Goal: Task Accomplishment & Management: Manage account settings

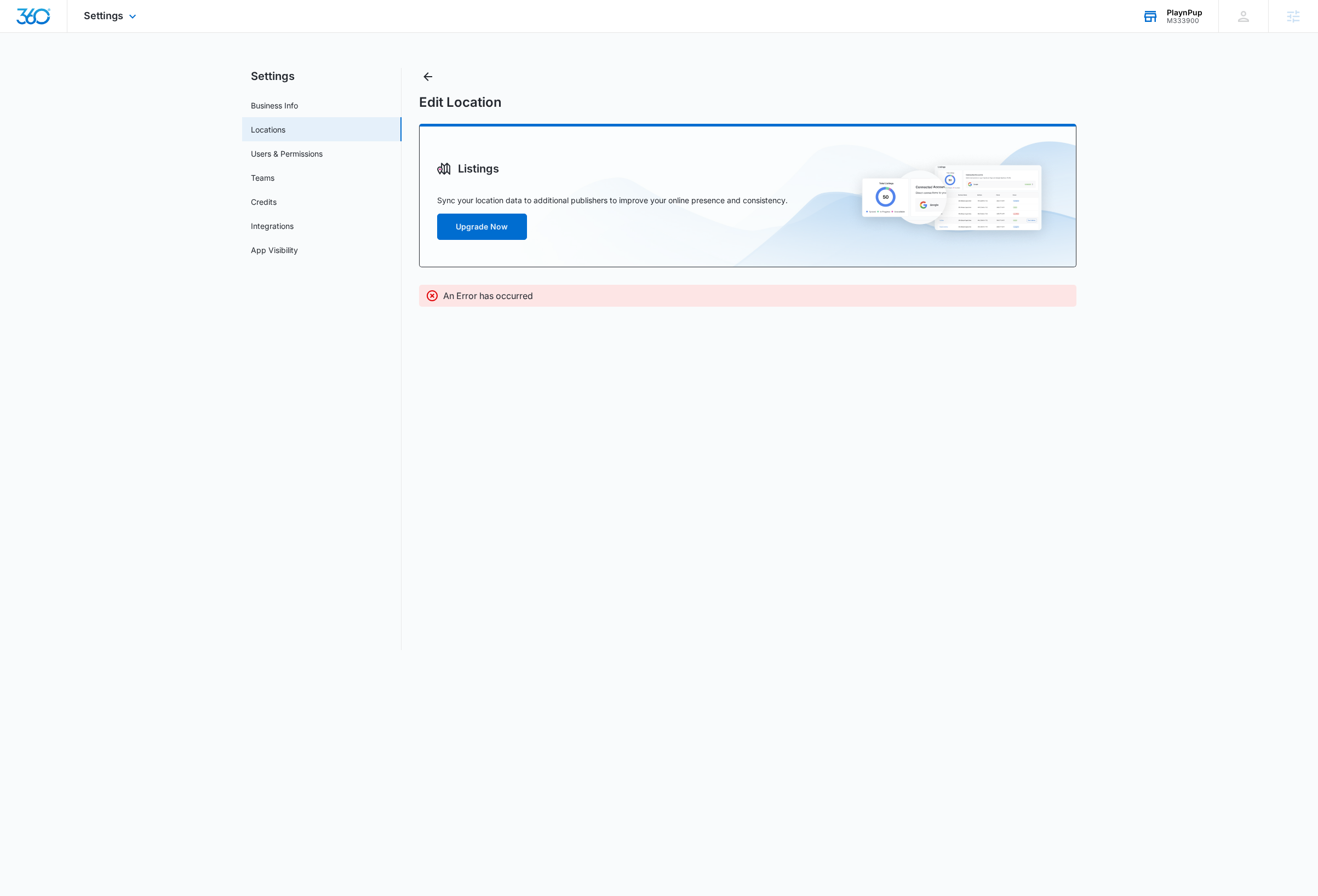
click at [1184, 14] on div "PlaynPup" at bounding box center [1184, 12] width 35 height 9
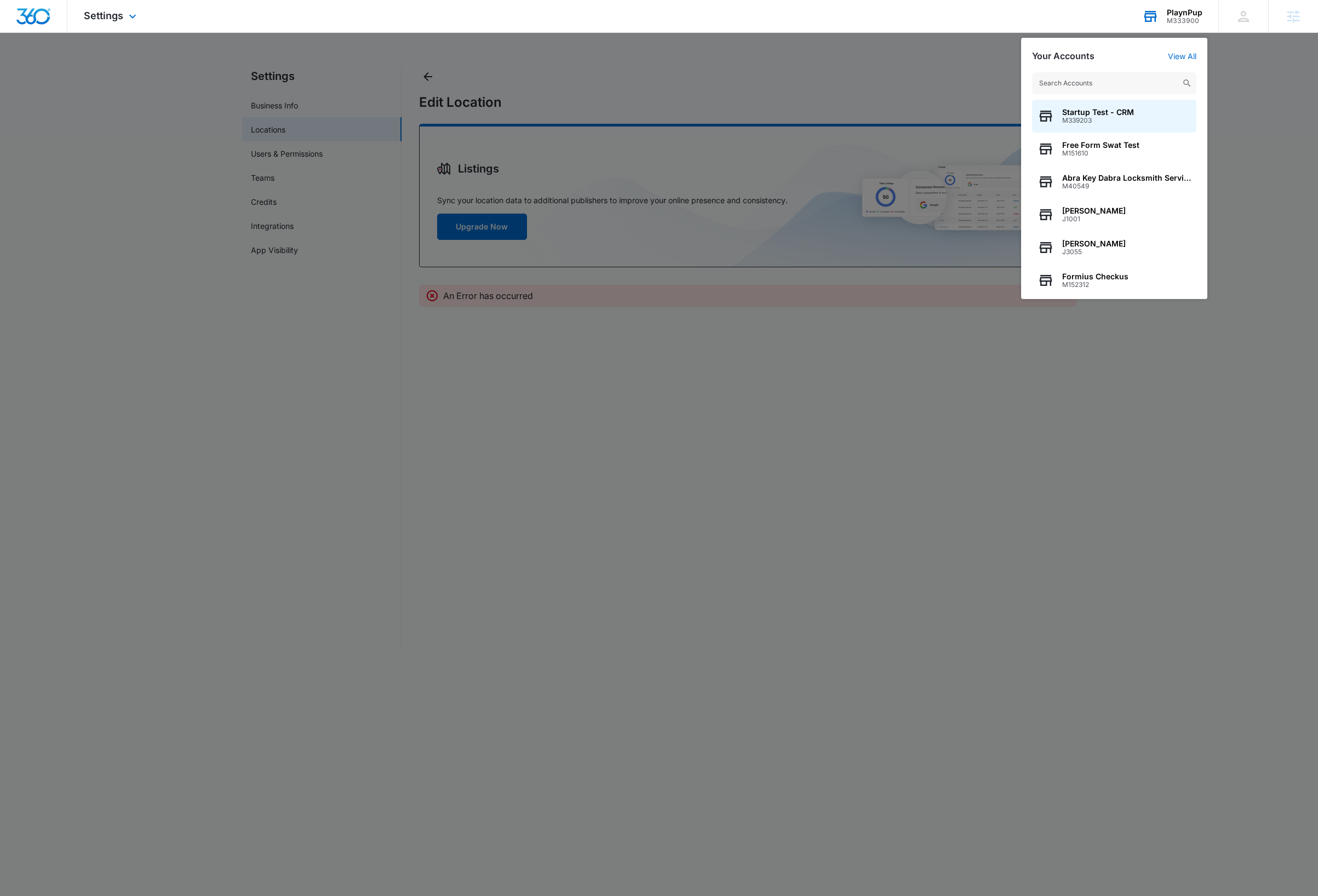
click at [1145, 86] on input "text" at bounding box center [1115, 83] width 164 height 22
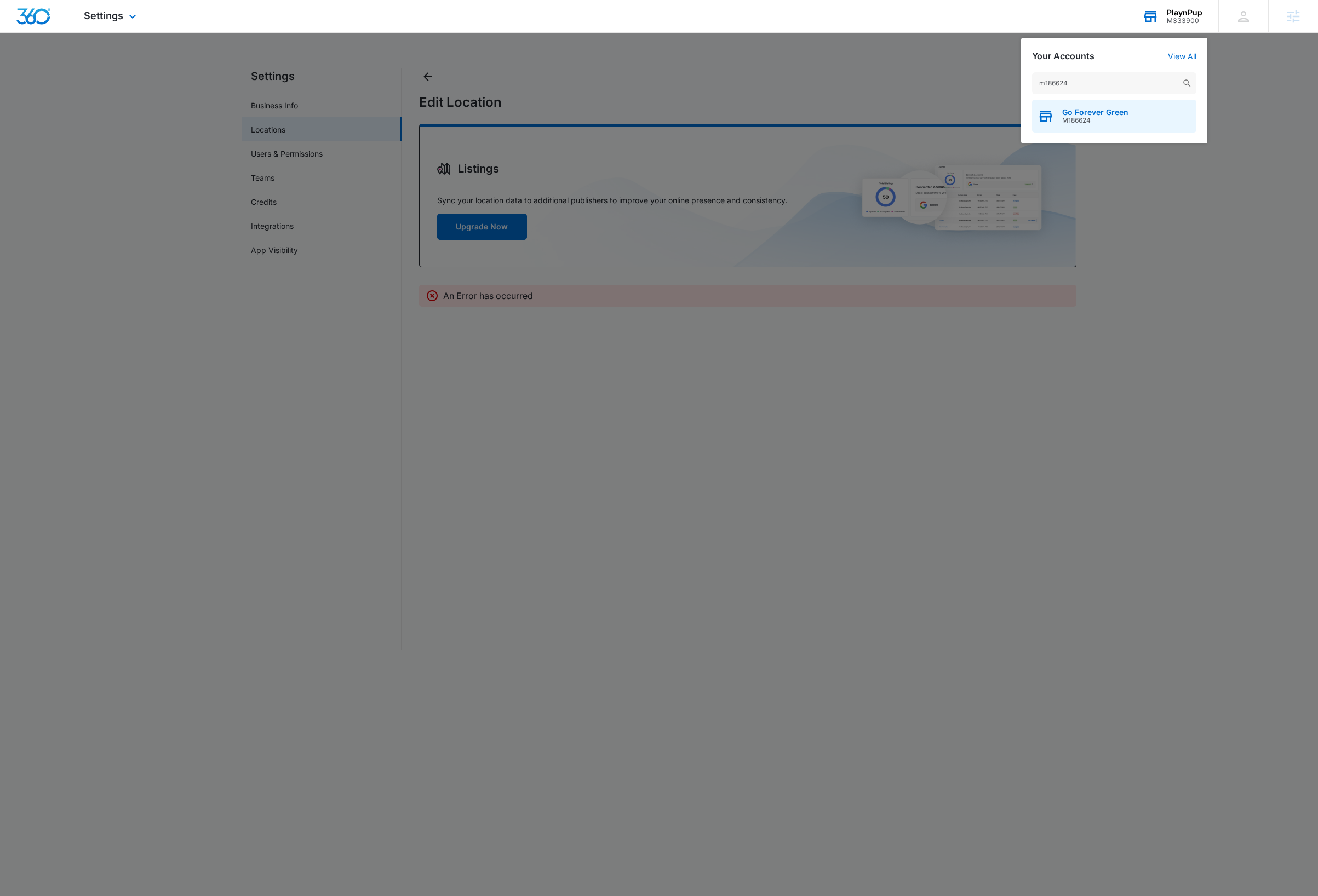
type input "m186624"
click at [1135, 118] on div "Go Forever Green M186624" at bounding box center [1115, 116] width 164 height 33
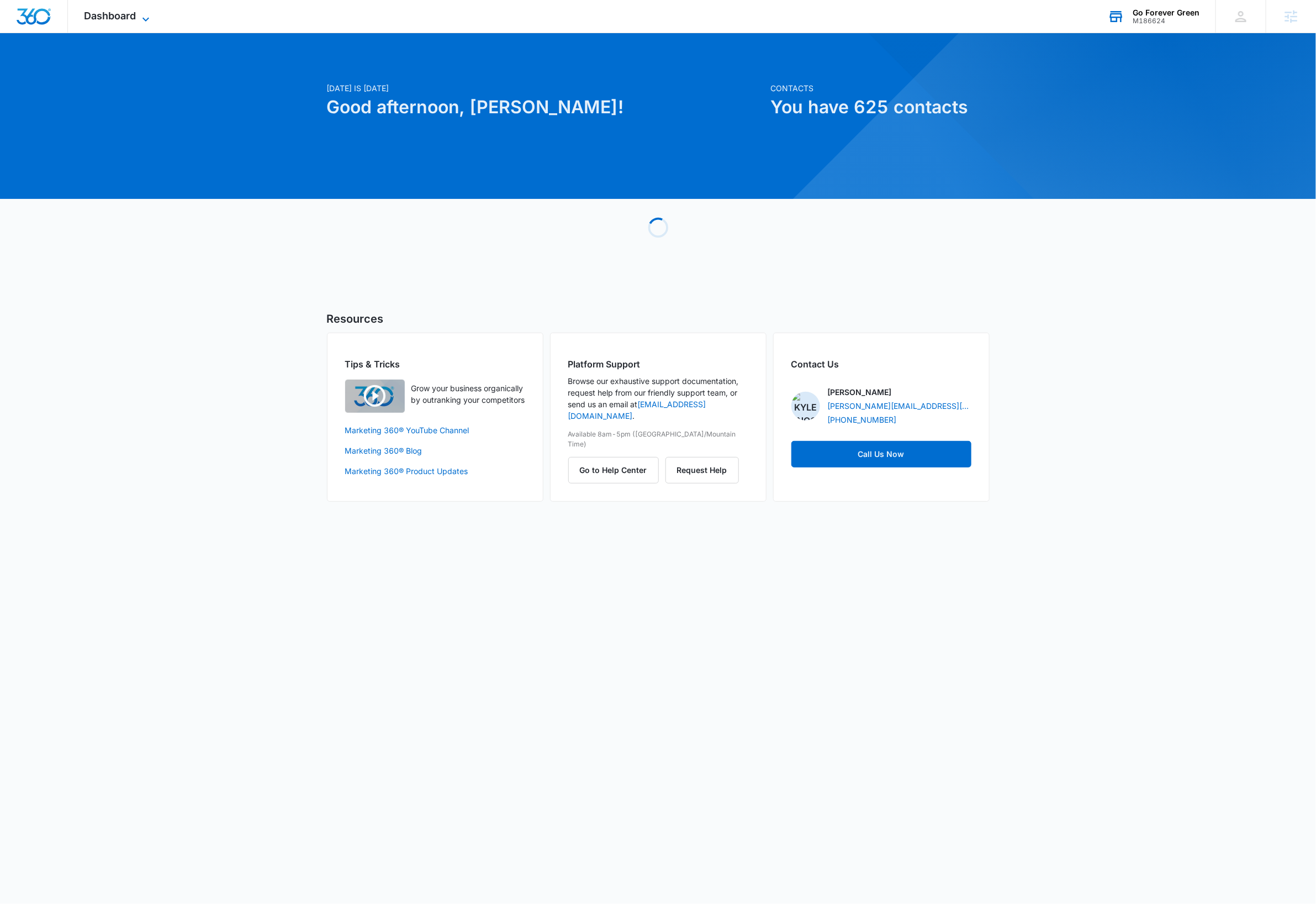
click at [145, 16] on icon at bounding box center [145, 19] width 13 height 13
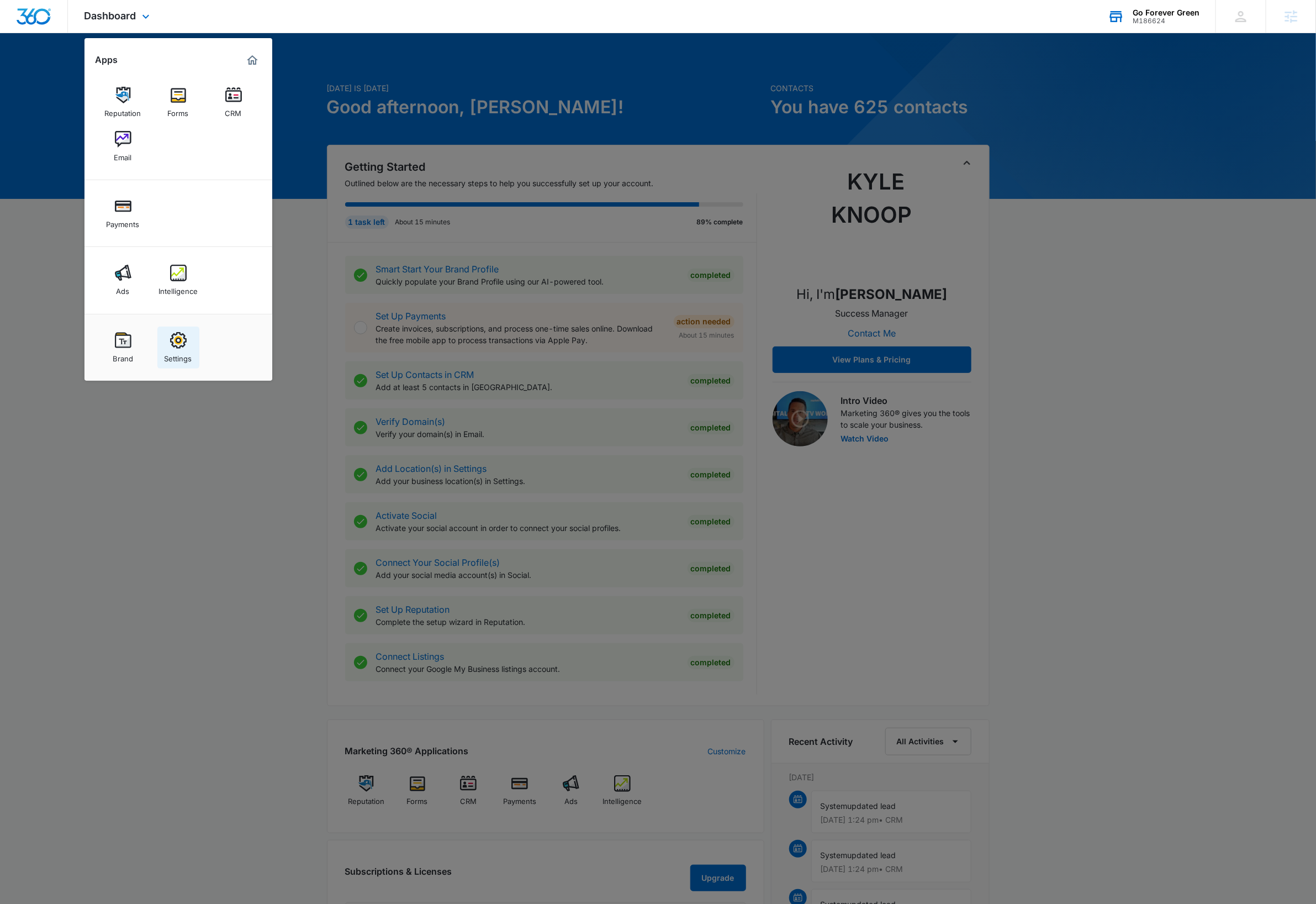
click at [187, 342] on link "Settings" at bounding box center [178, 347] width 42 height 42
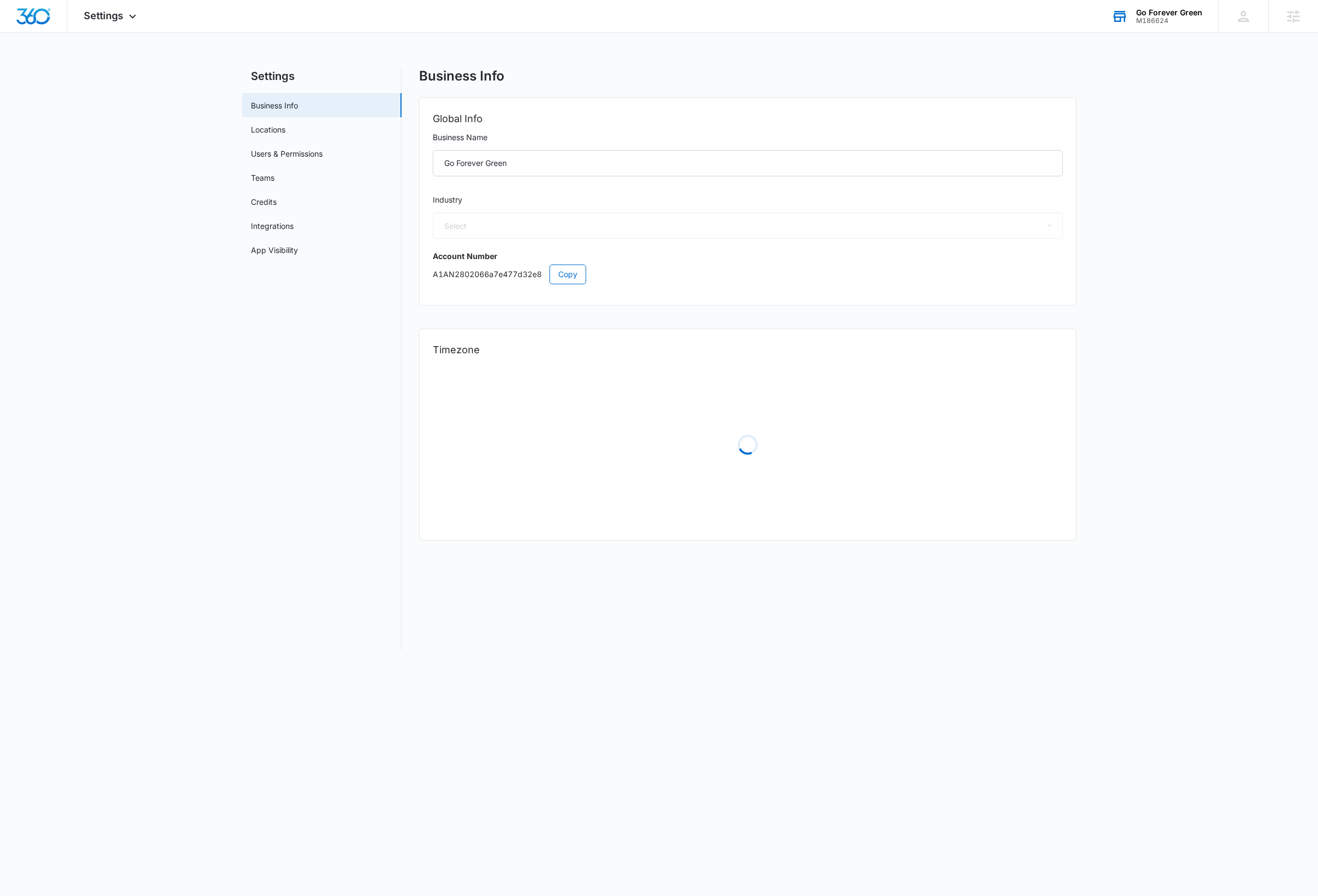
select select "5"
select select "US"
select select "America/New_York"
click at [572, 271] on span "Copy" at bounding box center [568, 274] width 19 height 12
click at [32, 14] on img "Dashboard" at bounding box center [33, 16] width 35 height 16
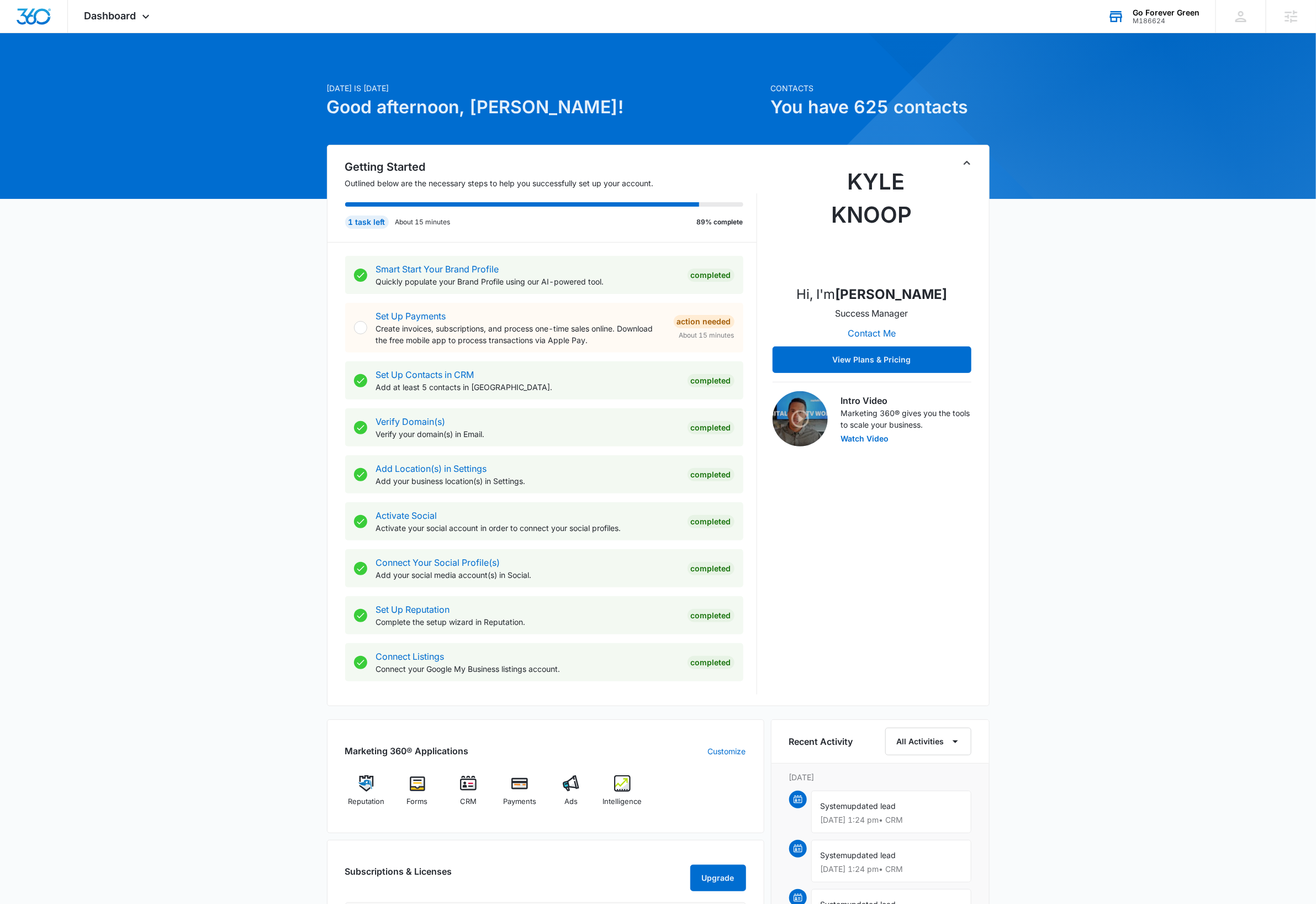
click at [1135, 435] on div "Today is Tuesday, October 7th Good afternoon, Dave! Contacts You have 625 conta…" at bounding box center [658, 645] width 1316 height 1196
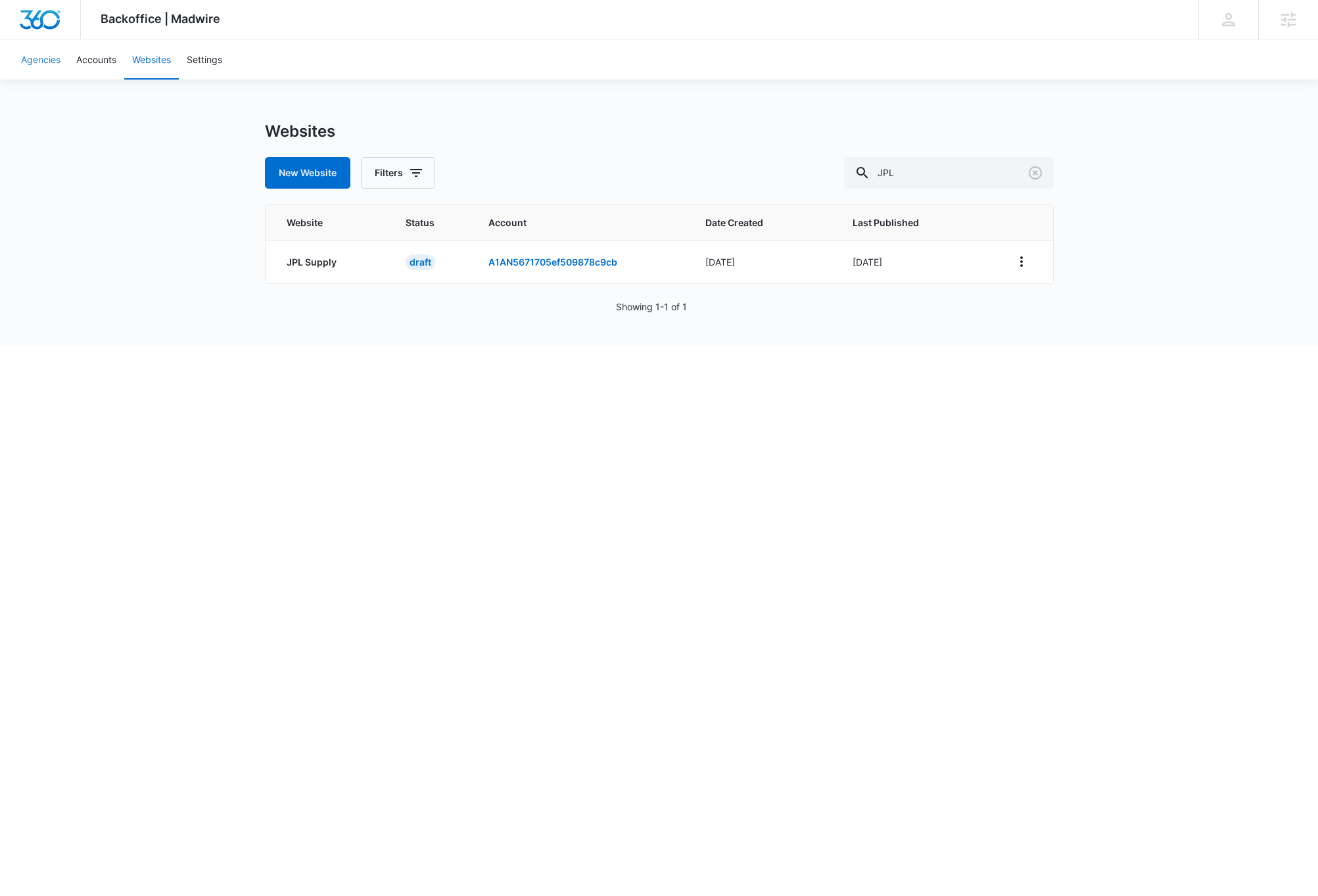
click at [41, 61] on link "Agencies" at bounding box center [40, 59] width 55 height 40
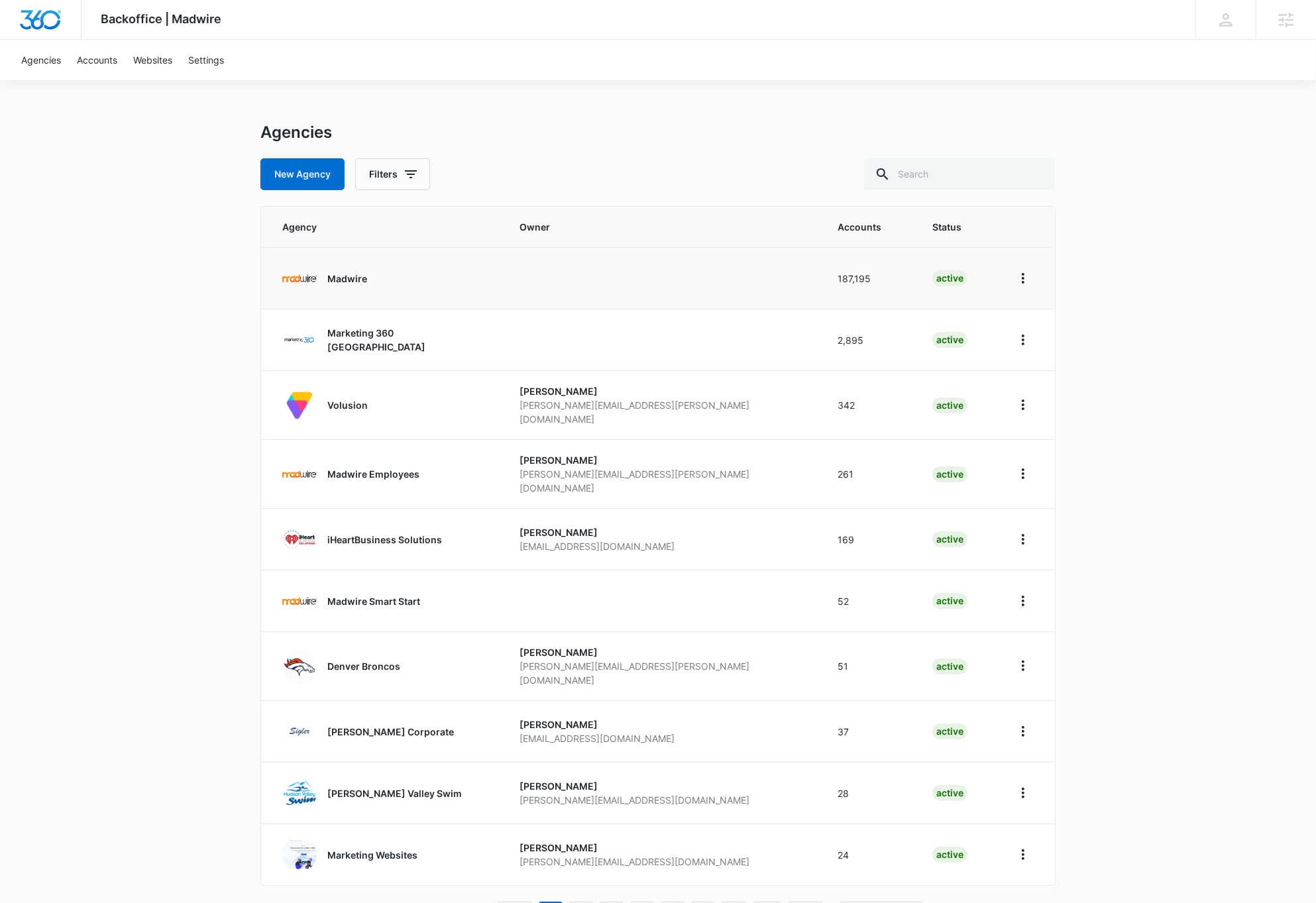
click at [334, 273] on p "Madwire" at bounding box center [347, 279] width 40 height 14
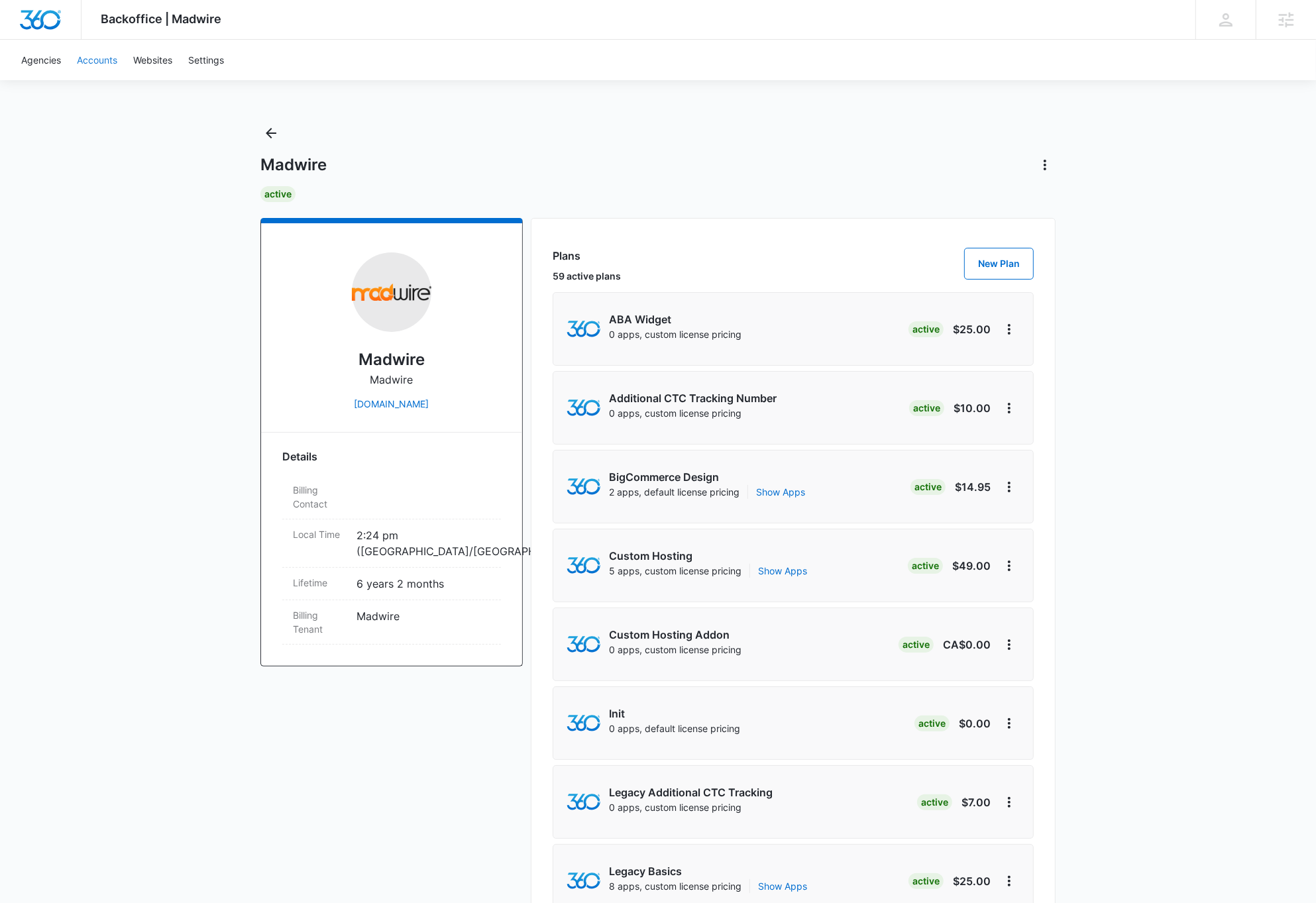
click at [100, 60] on link "Accounts" at bounding box center [96, 59] width 57 height 41
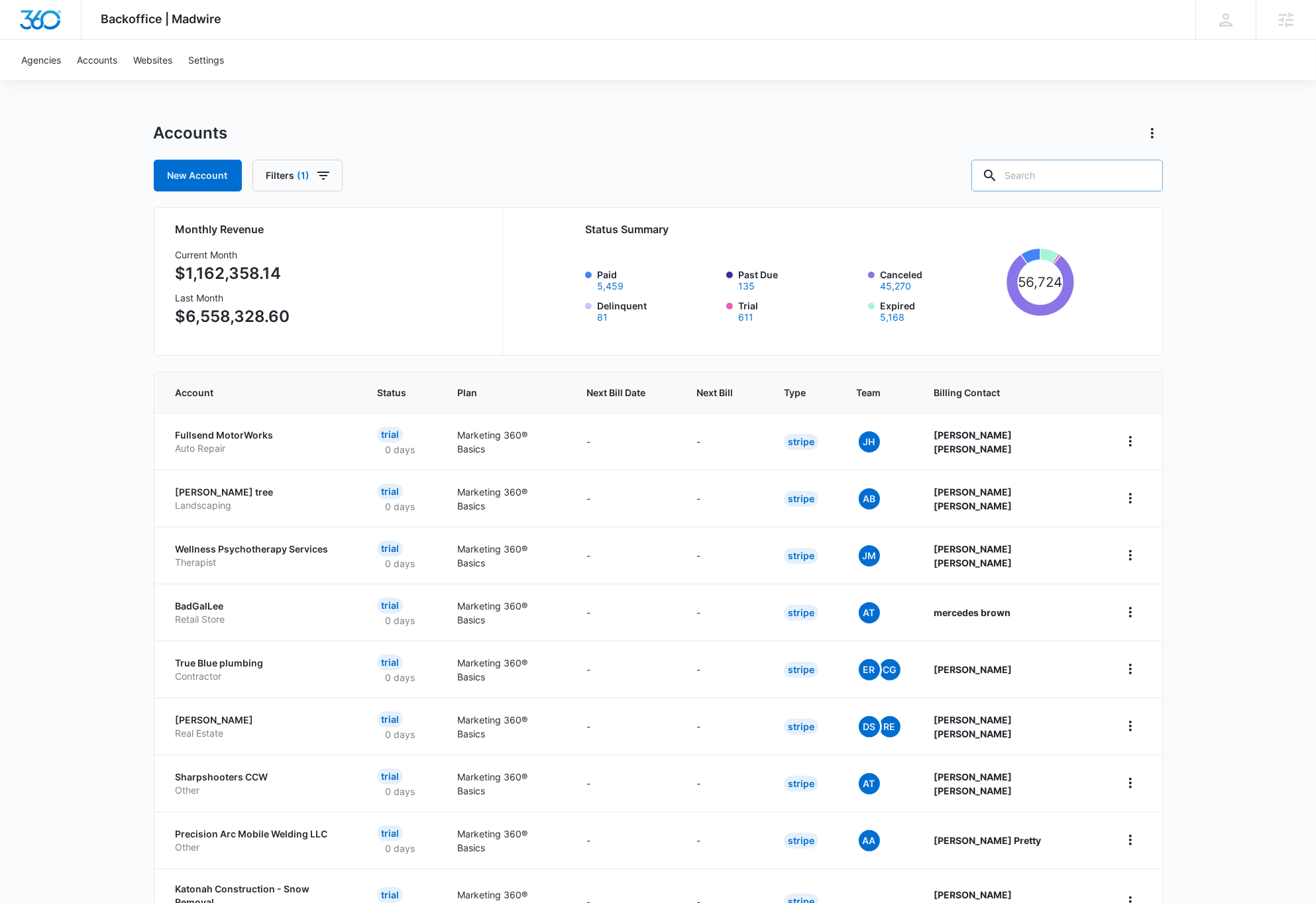
click at [1093, 165] on input "text" at bounding box center [1066, 175] width 191 height 32
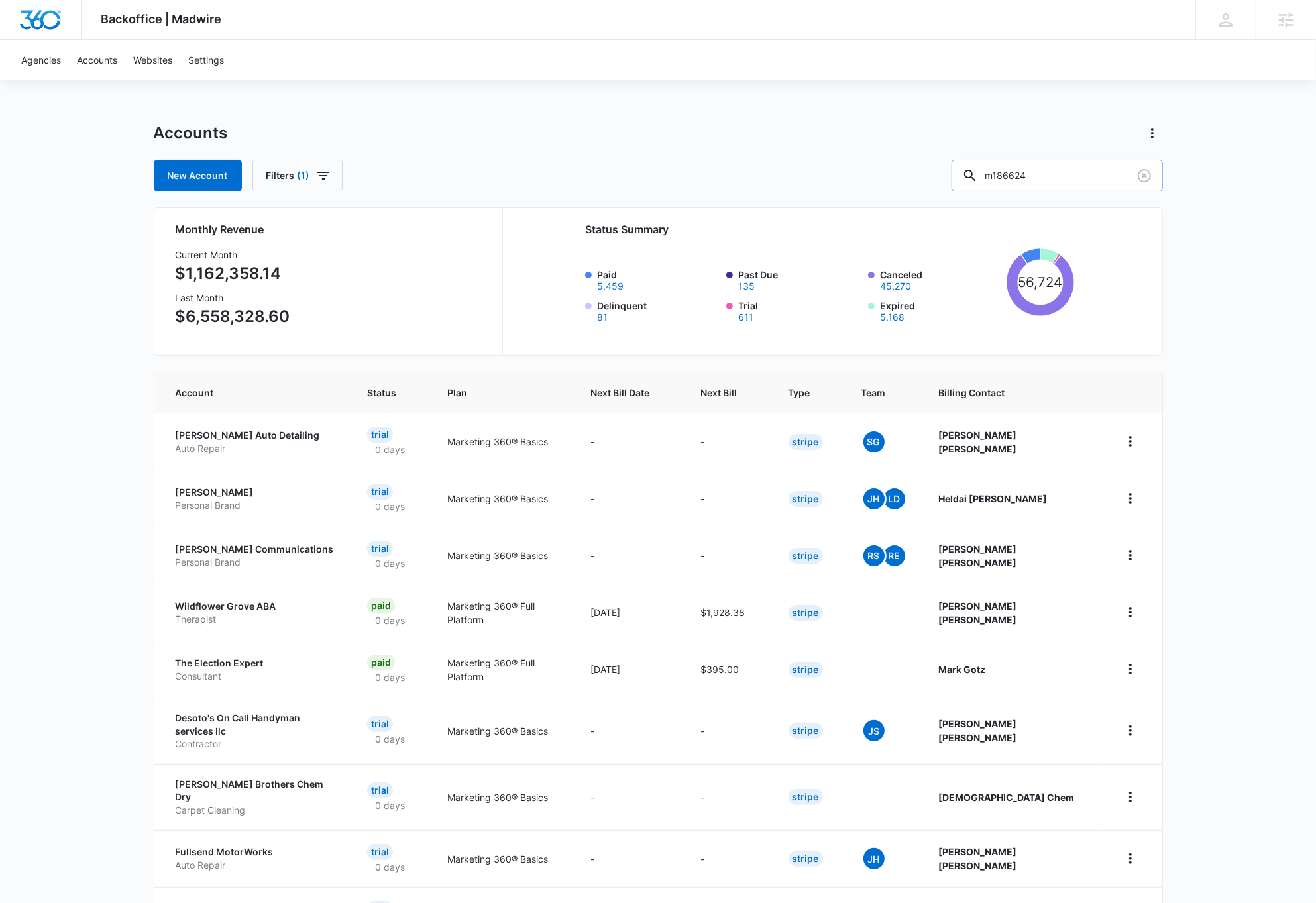
type input "m186624"
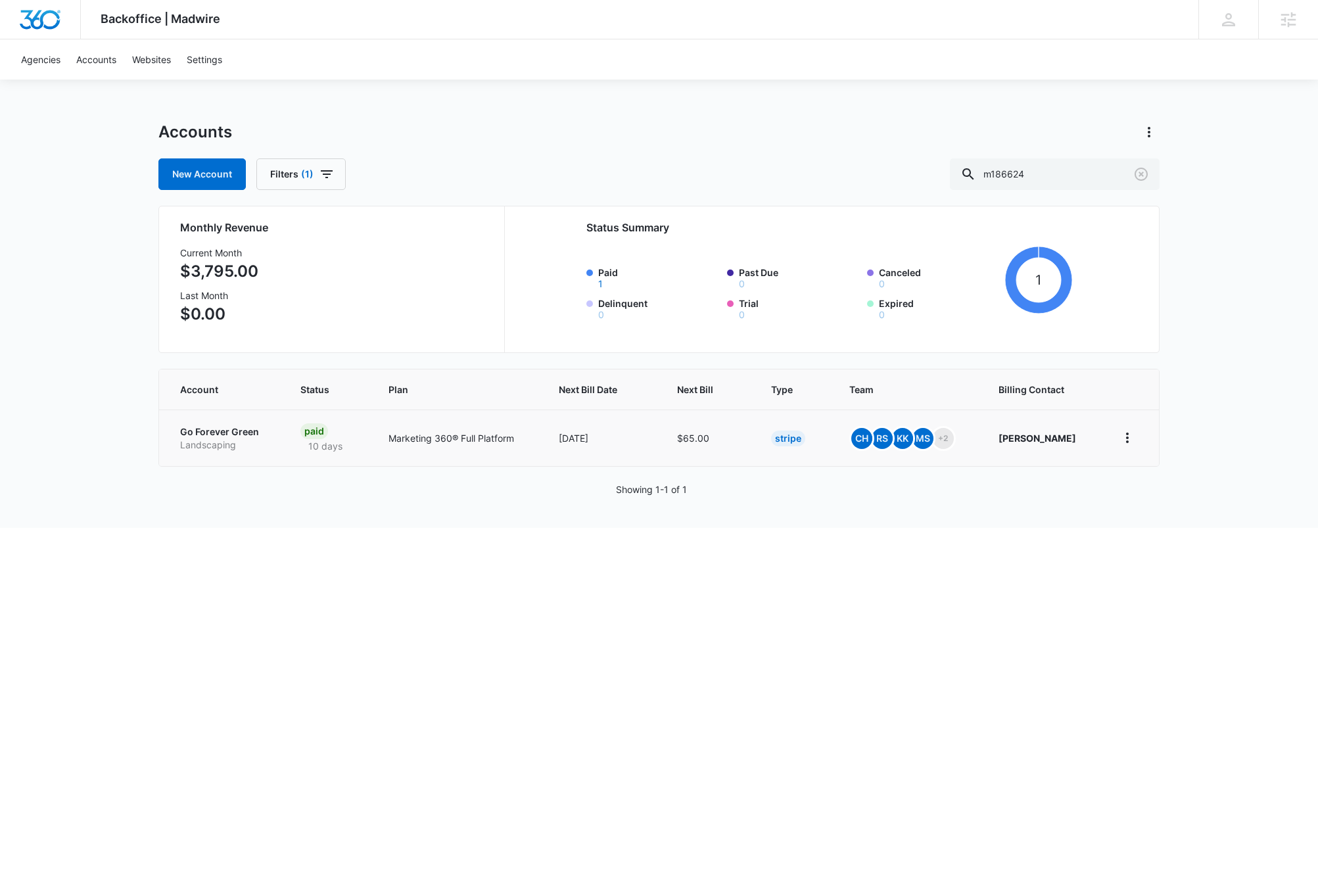
click at [243, 431] on p "Go Forever Green" at bounding box center [224, 431] width 89 height 13
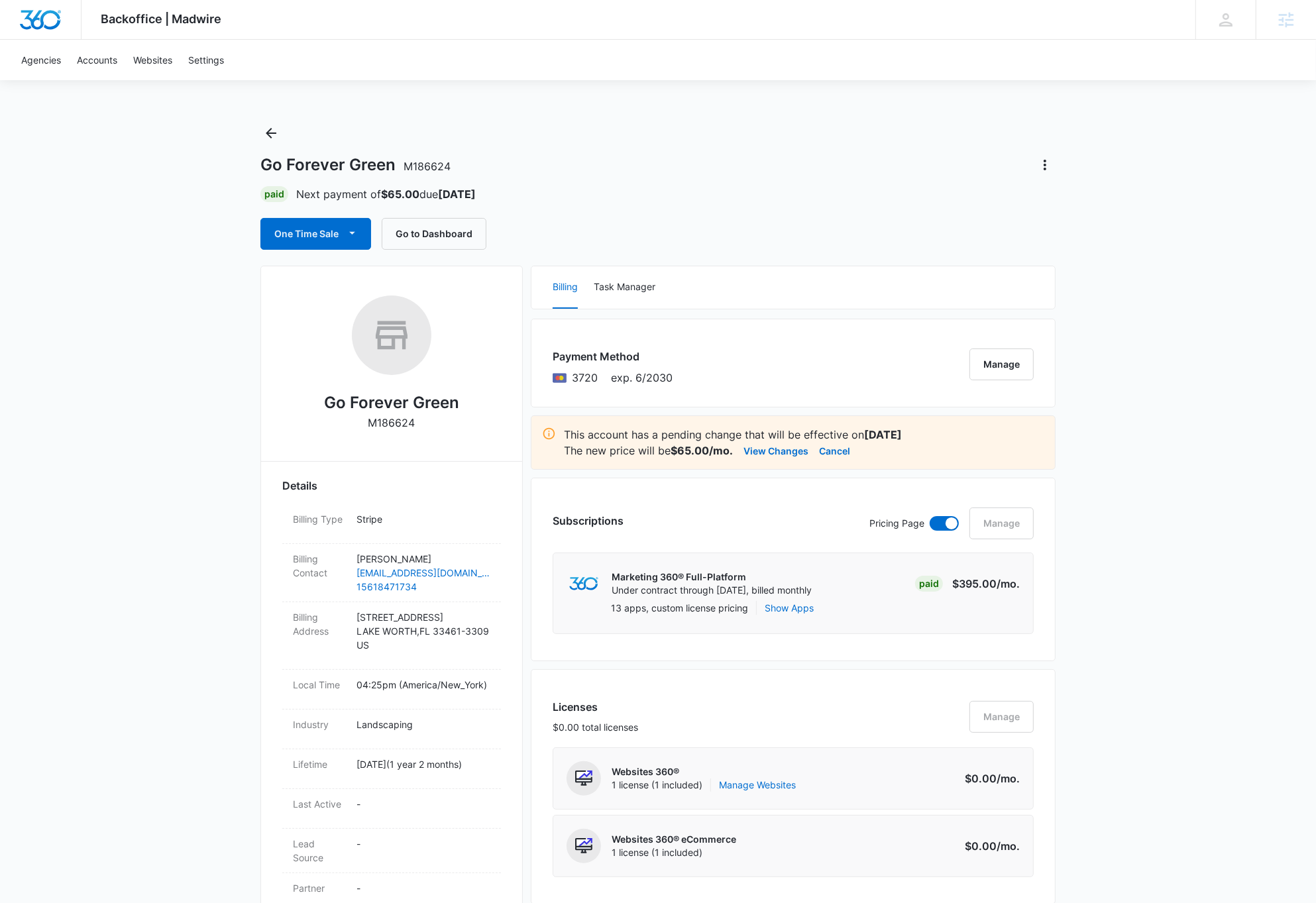
click at [41, 20] on img "Dashboard" at bounding box center [40, 20] width 43 height 20
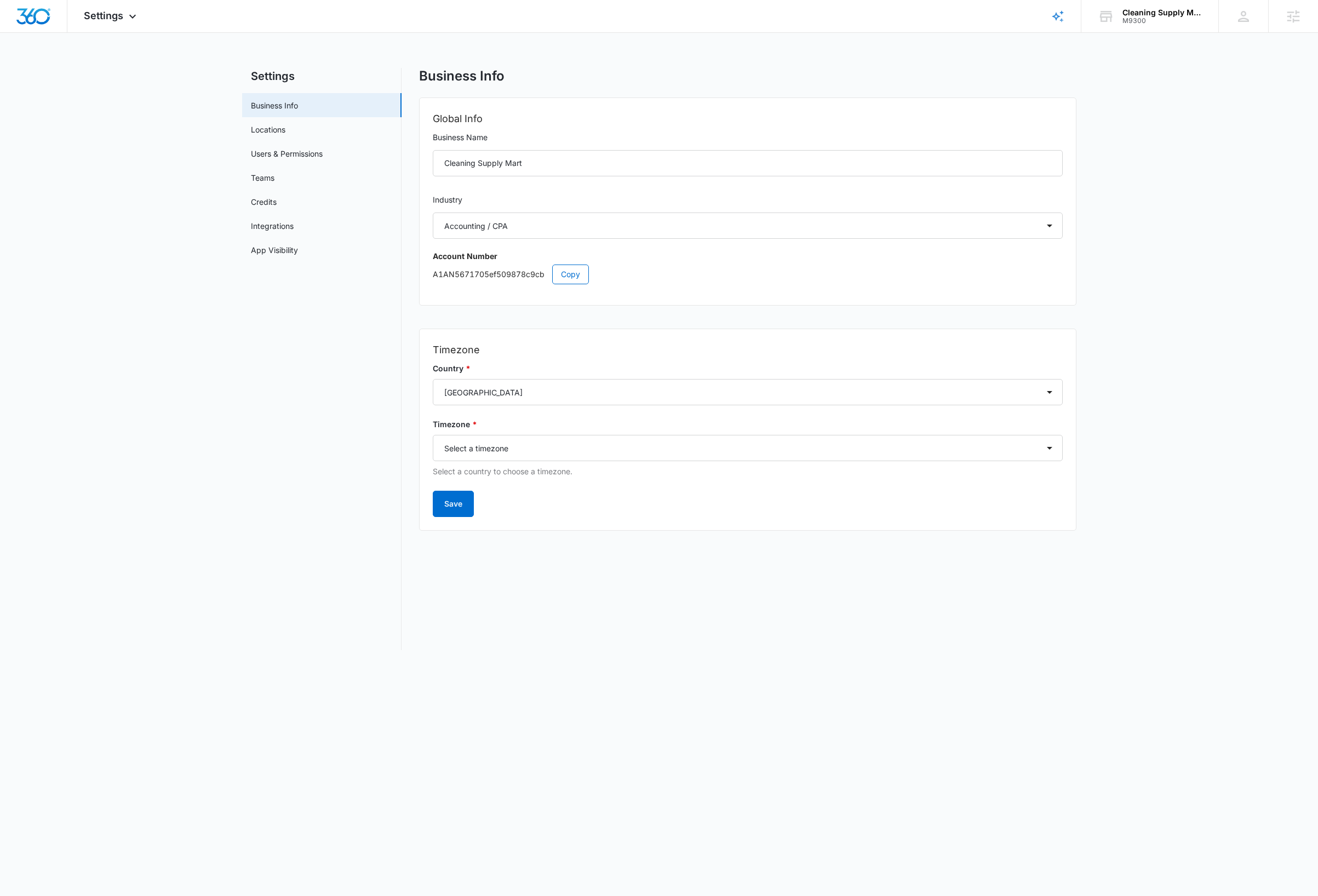
select select "33"
select select "US"
select select "America/Denver"
click at [1170, 17] on div "M9300" at bounding box center [1163, 20] width 80 height 7
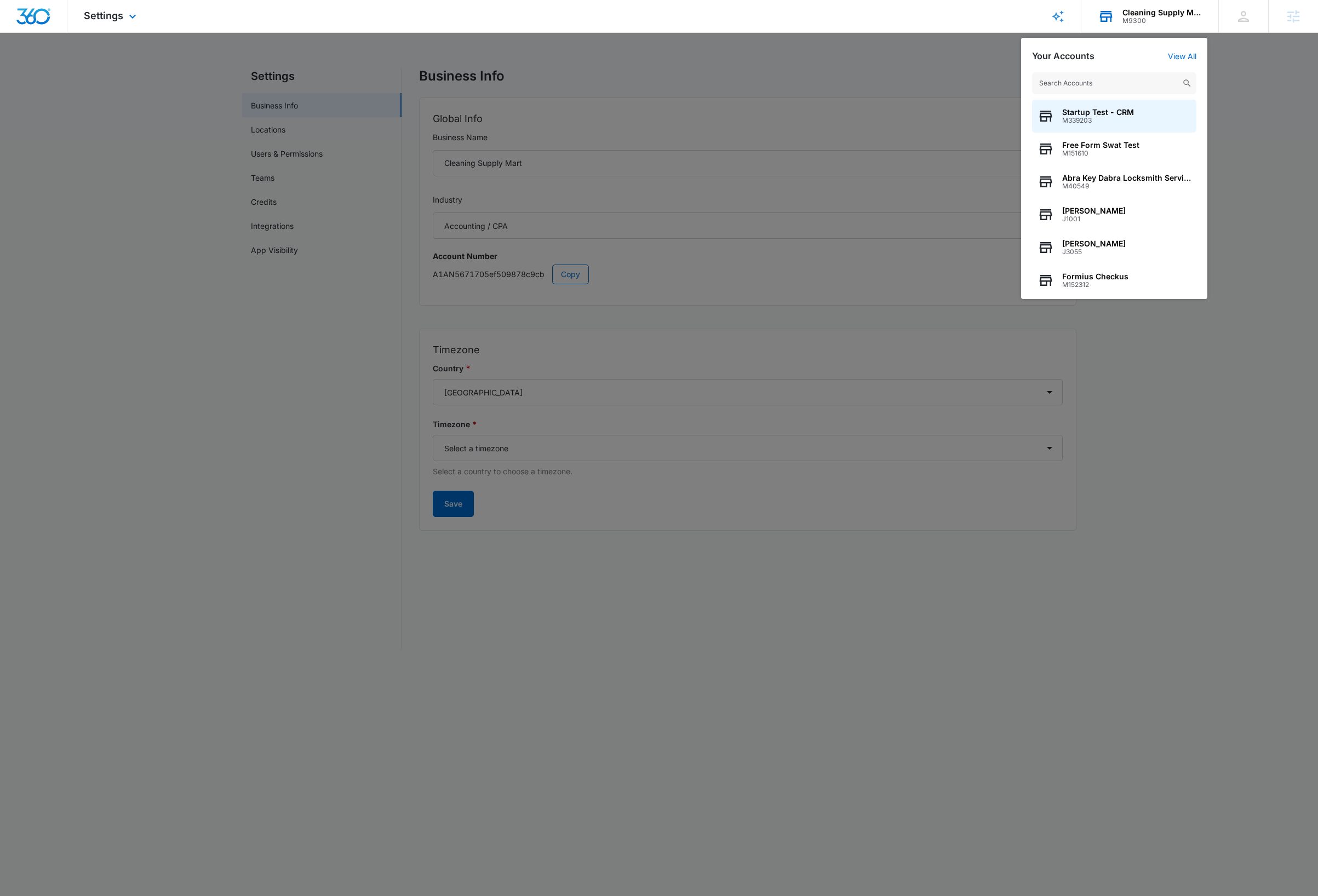
click at [1128, 84] on input "text" at bounding box center [1115, 83] width 164 height 22
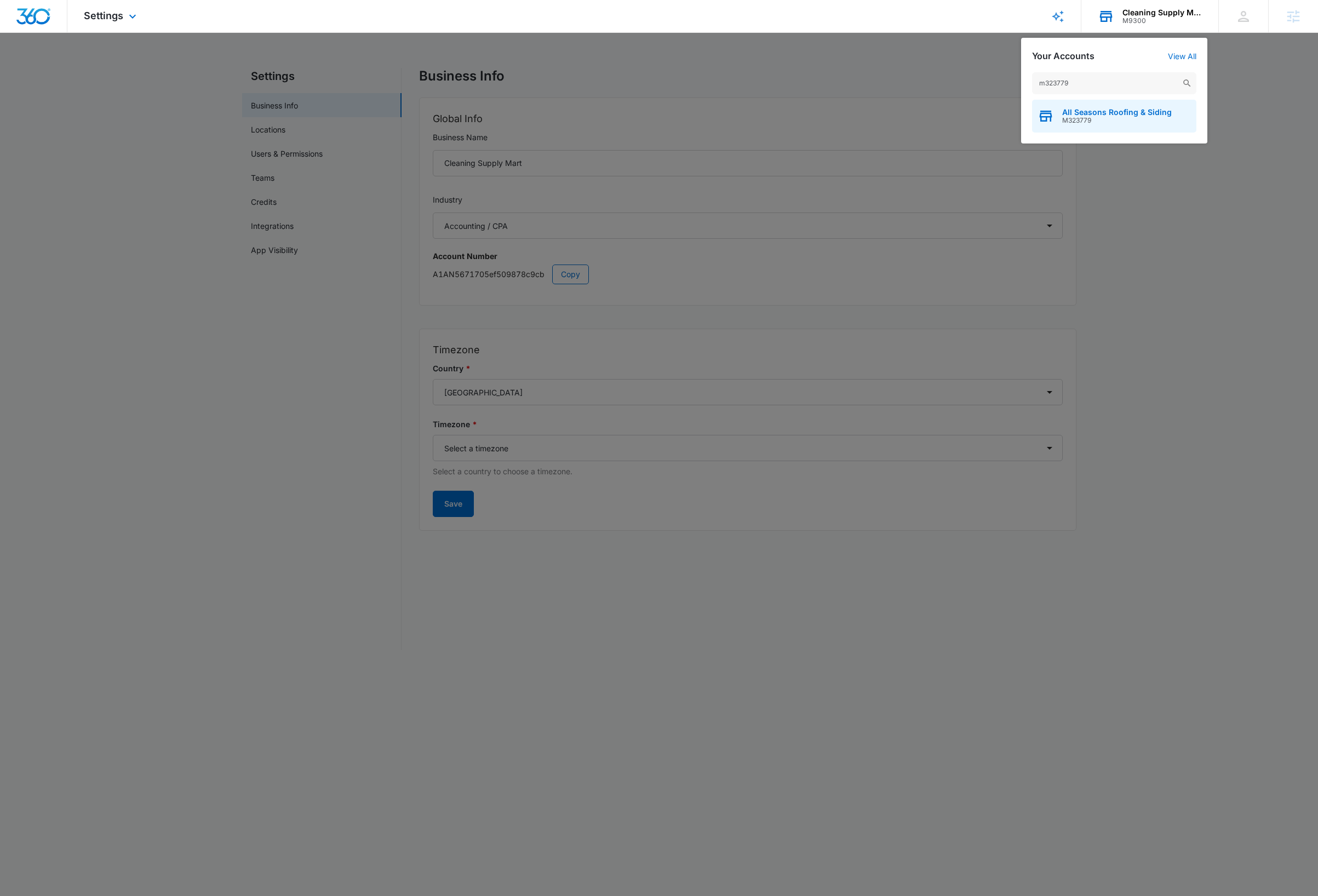
type input "m323779"
click at [1152, 120] on span "M323779" at bounding box center [1117, 120] width 110 height 7
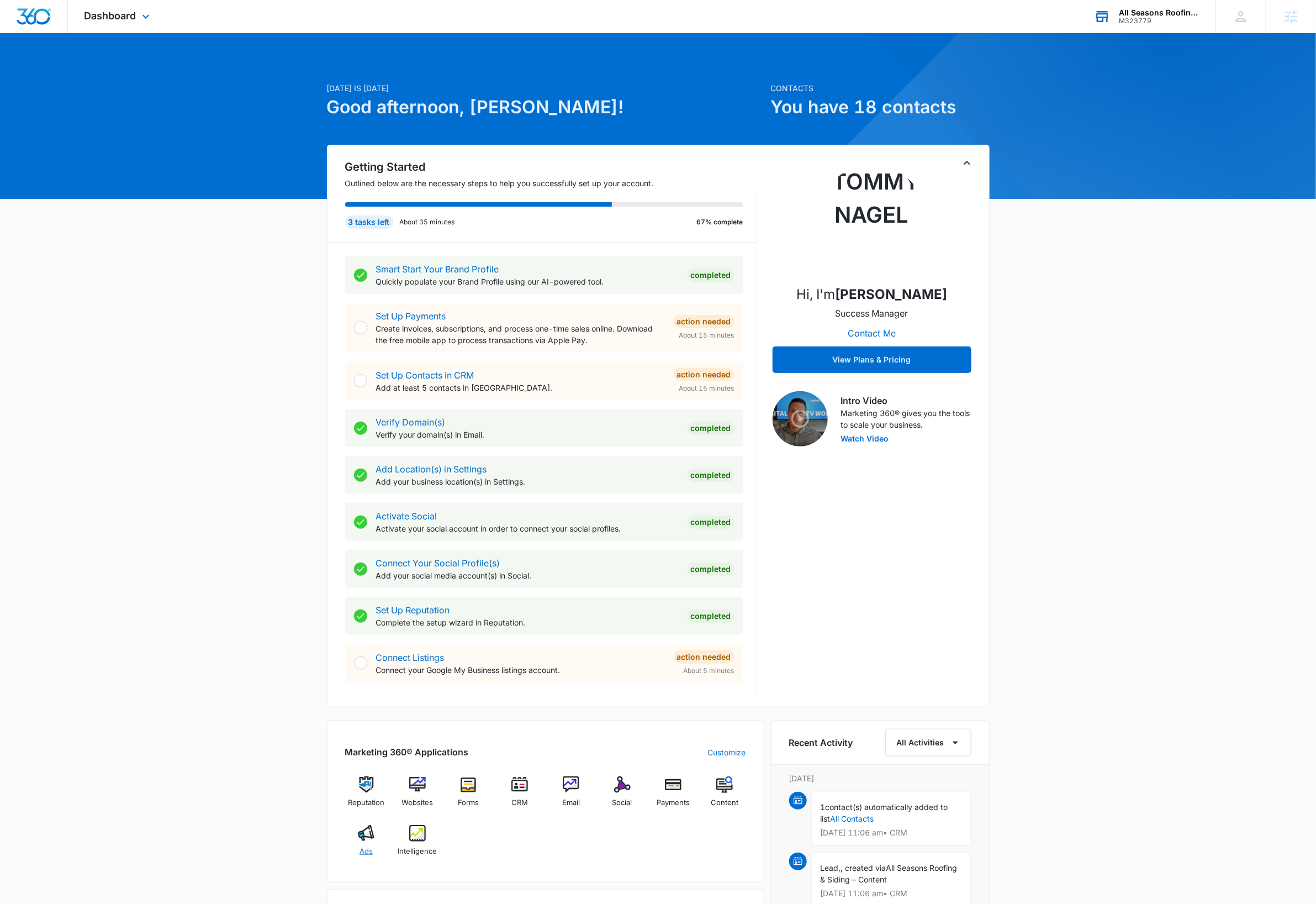
click at [370, 840] on img at bounding box center [366, 833] width 17 height 17
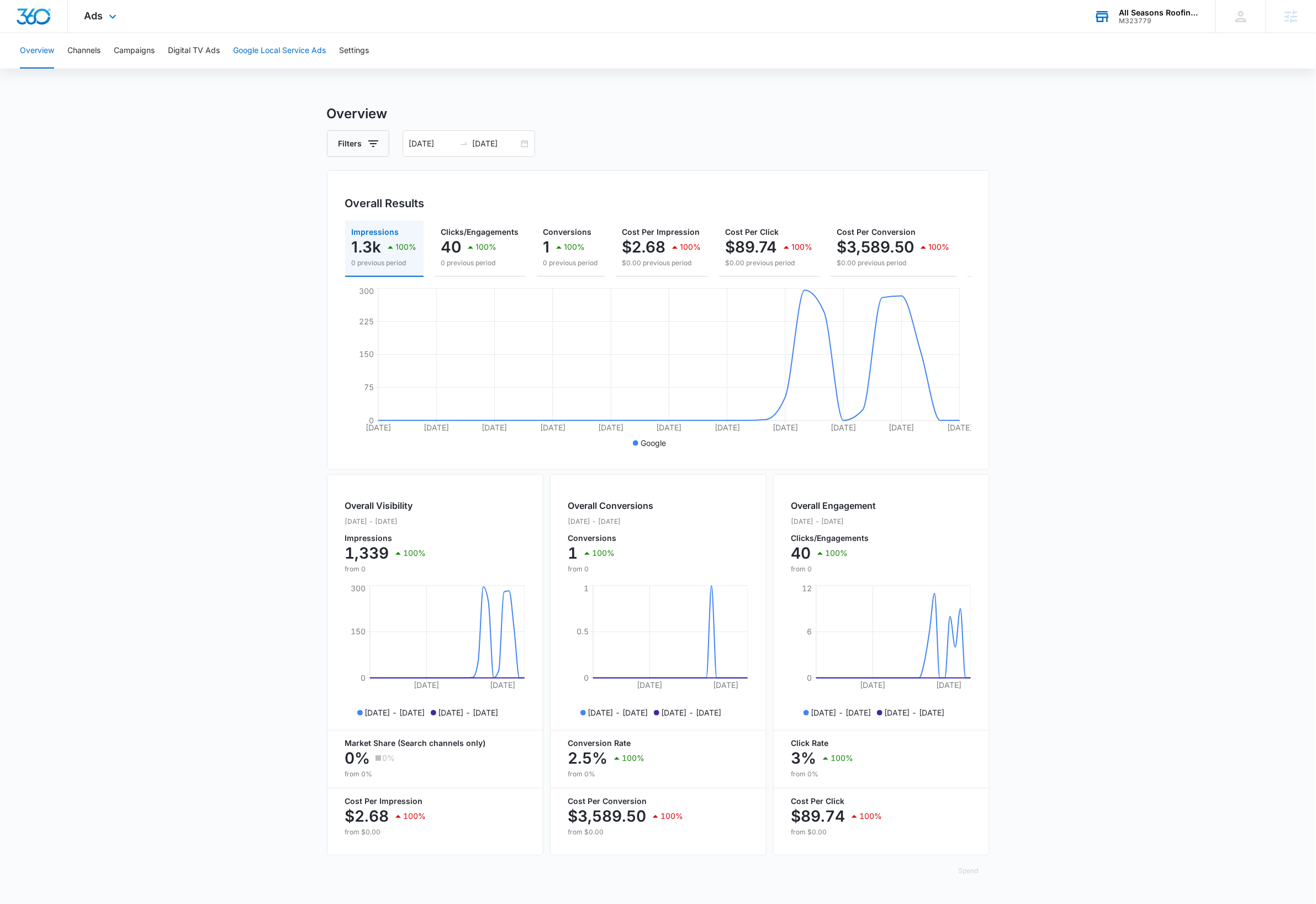
click at [269, 52] on button "Google Local Service Ads" at bounding box center [279, 50] width 93 height 36
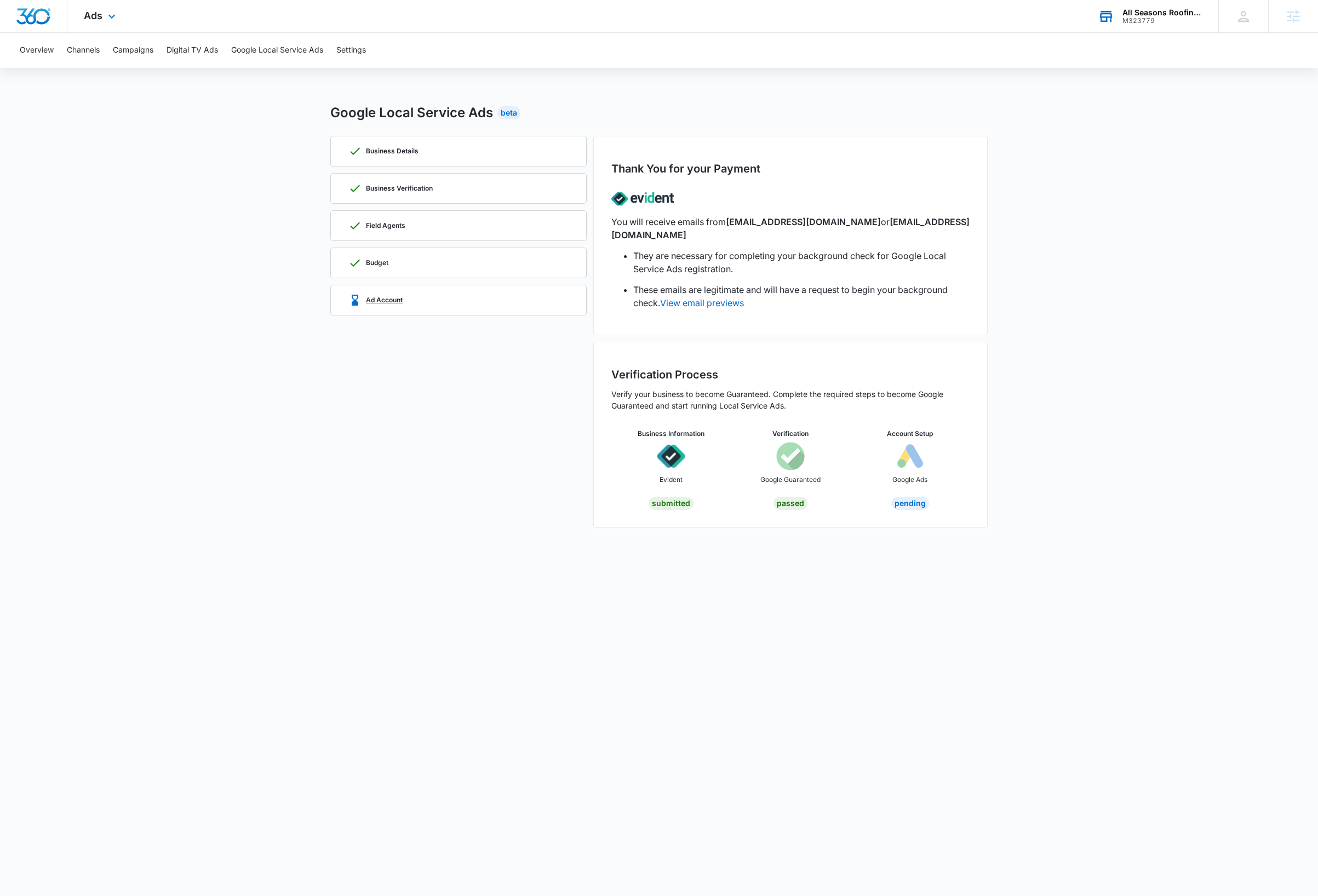
click at [558, 307] on div "Ad Account" at bounding box center [458, 300] width 221 height 30
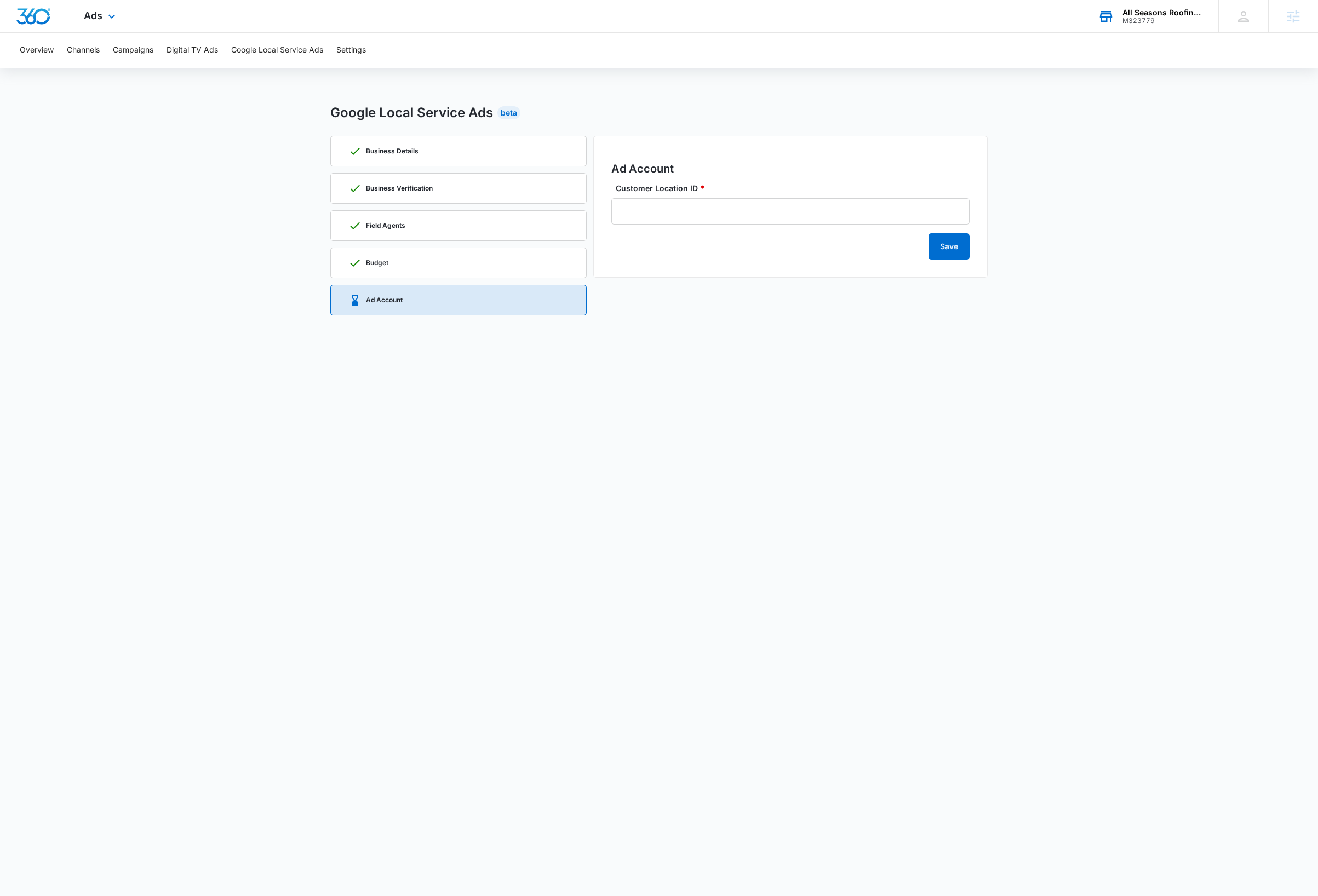
click at [1129, 389] on body "Ads Apps Reputation Websites Forms CRM Email Social Payments Content Ads Intell…" at bounding box center [659, 448] width 1318 height 896
drag, startPoint x: 1183, startPoint y: 20, endPoint x: 1179, endPoint y: 25, distance: 6.4
click at [1183, 20] on div "M323779" at bounding box center [1163, 20] width 80 height 7
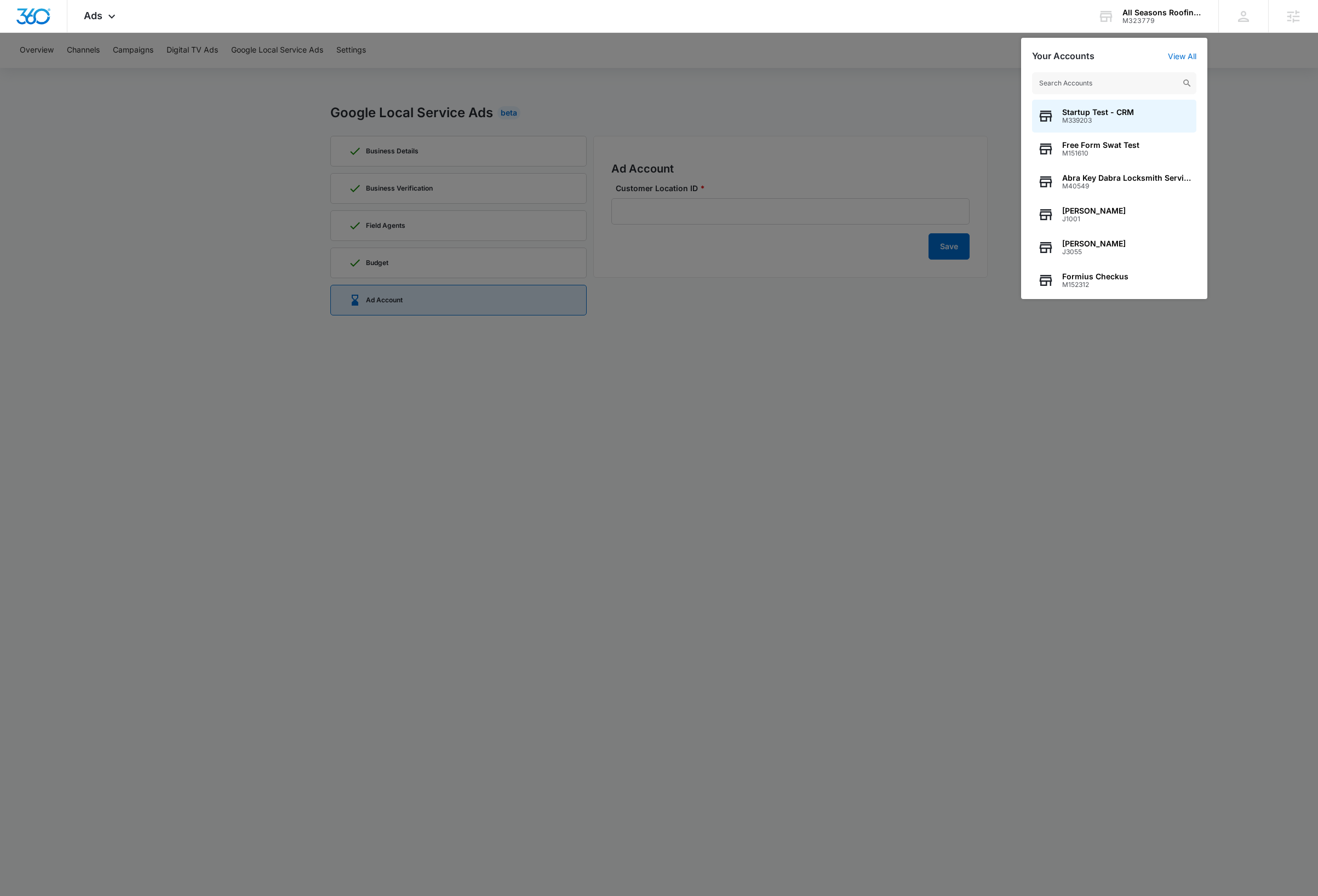
click at [1114, 80] on input "text" at bounding box center [1115, 83] width 164 height 22
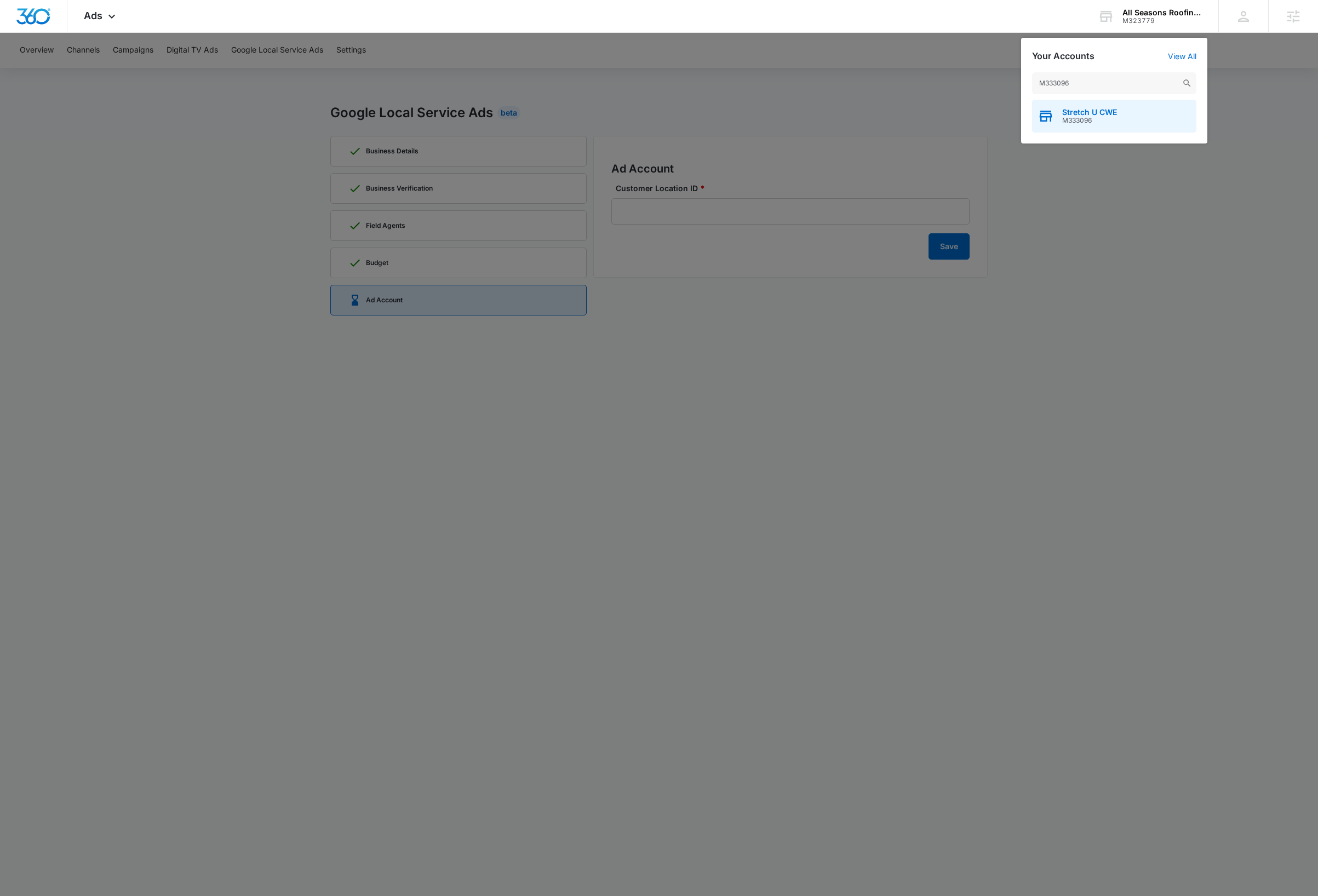
type input "M333096"
click at [1115, 116] on span "M333096" at bounding box center [1089, 120] width 55 height 7
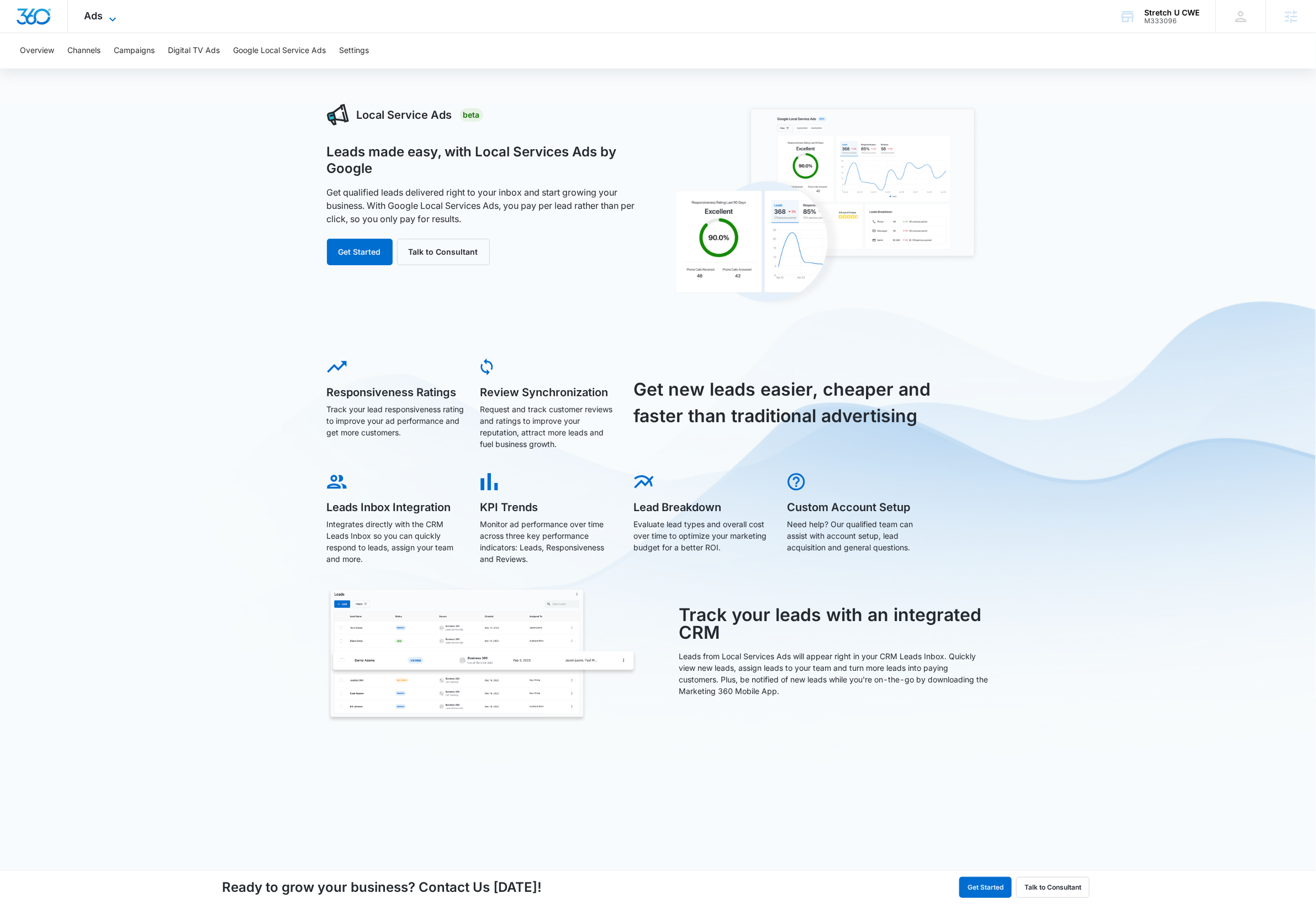
click at [106, 14] on icon at bounding box center [112, 19] width 13 height 13
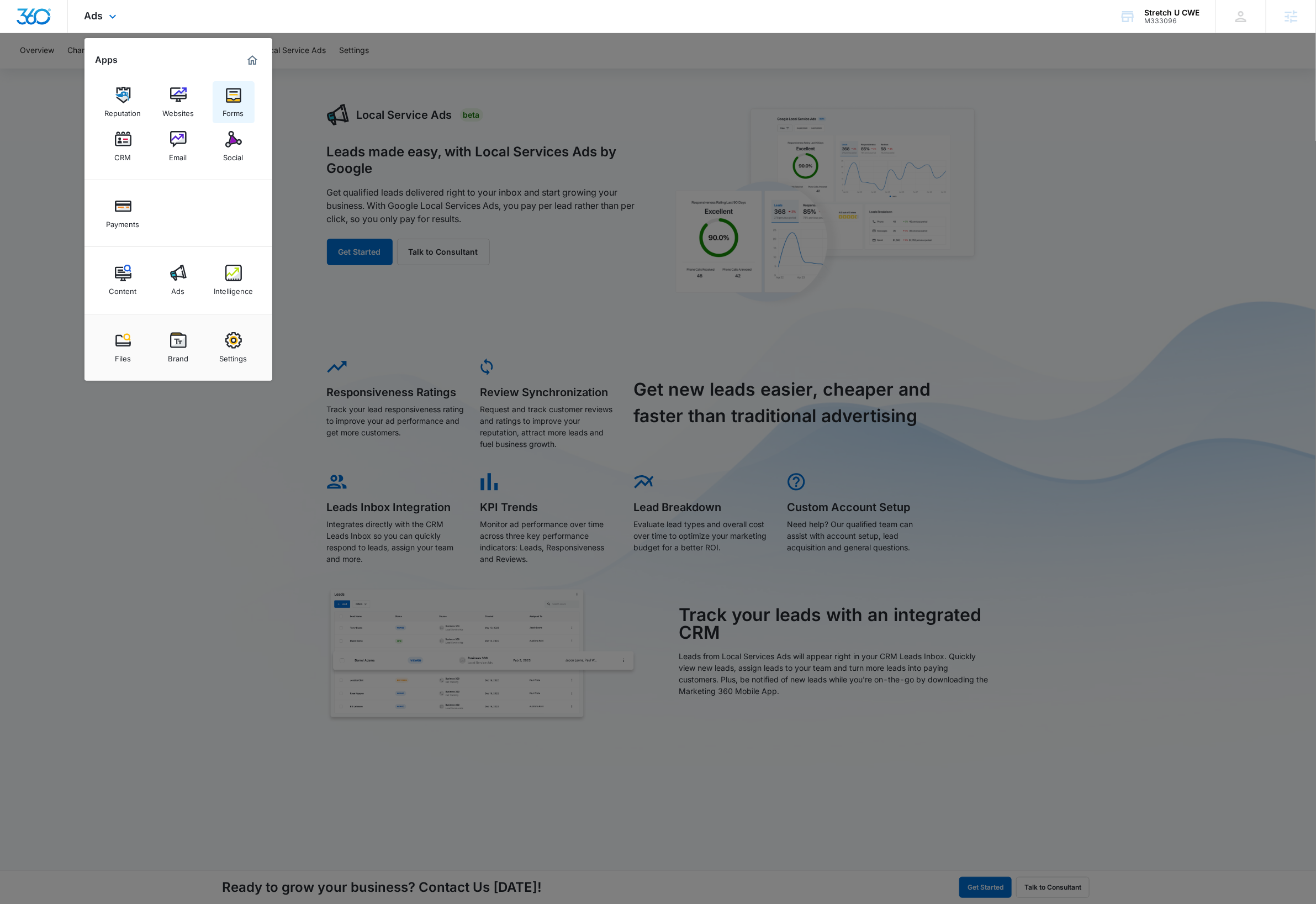
click at [230, 107] on div "Forms" at bounding box center [233, 110] width 21 height 14
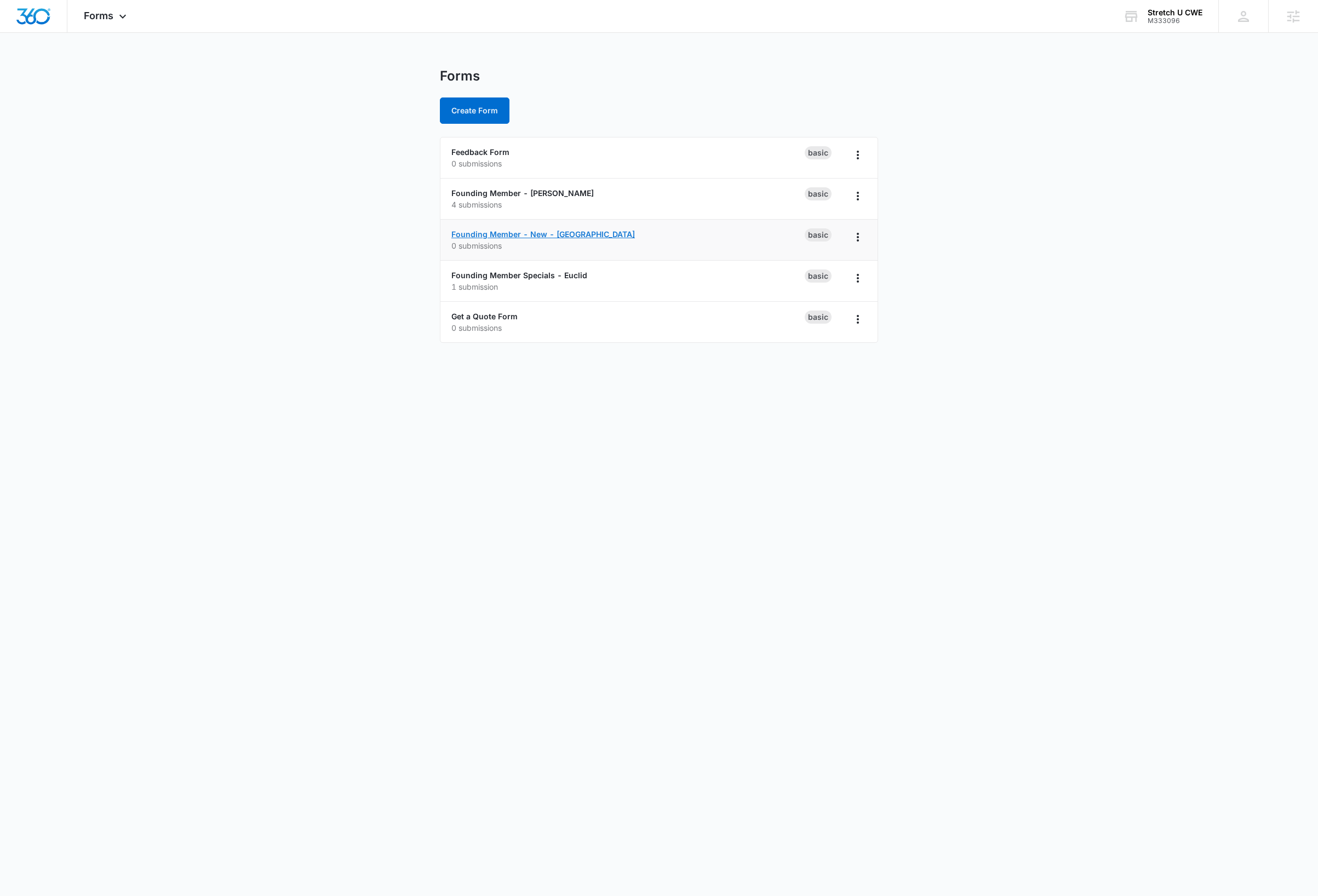
click at [572, 234] on link "Founding Member - New - Clayton" at bounding box center [544, 234] width 184 height 9
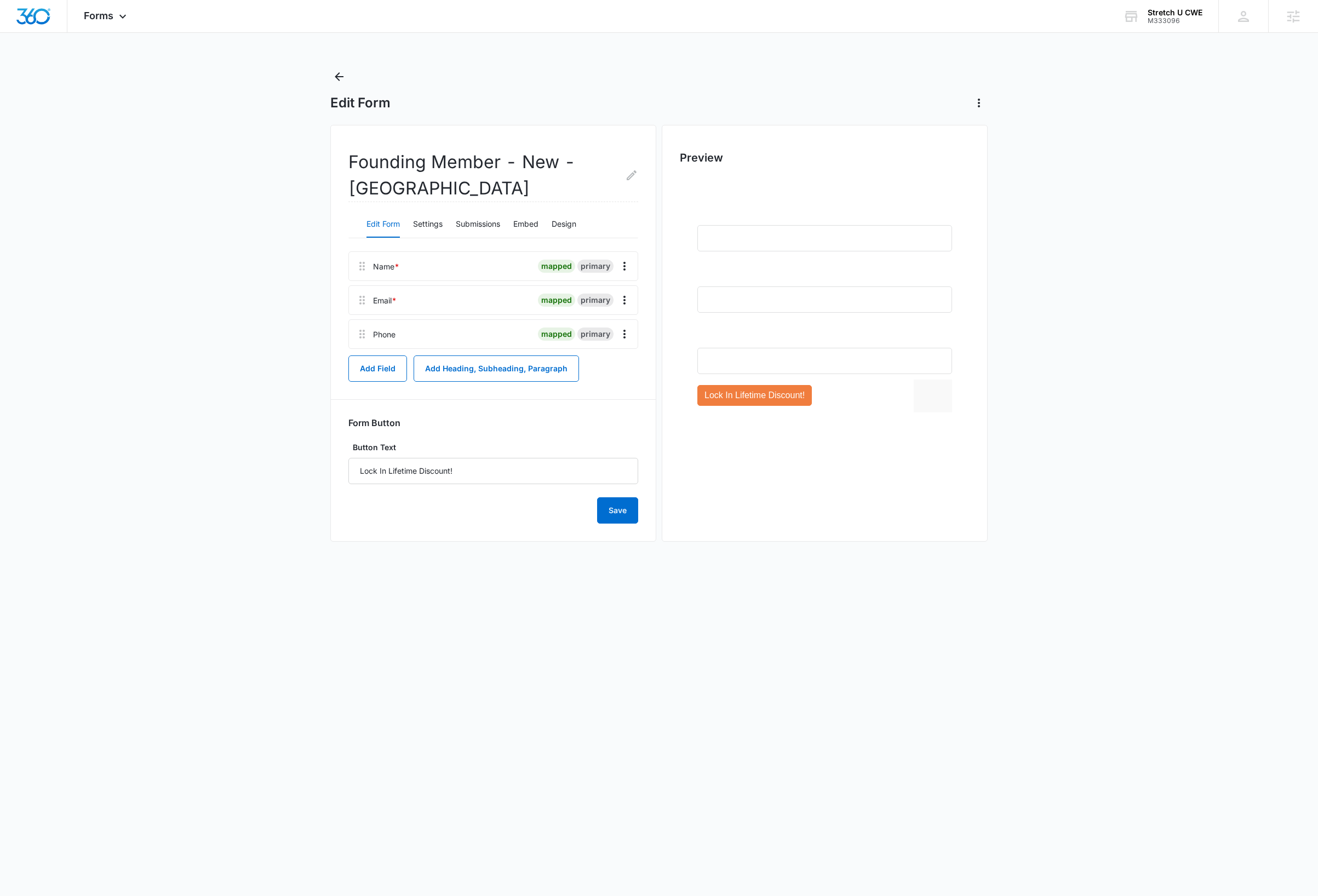
click at [1072, 199] on main "Edit Form Founding Member - New - Clayton Edit Form Settings Submissions Embed …" at bounding box center [659, 316] width 1318 height 496
click at [133, 245] on main "Edit Form Founding Member - New - Clayton Edit Form Settings Submissions Embed …" at bounding box center [659, 316] width 1318 height 496
click at [118, 14] on icon at bounding box center [123, 19] width 13 height 13
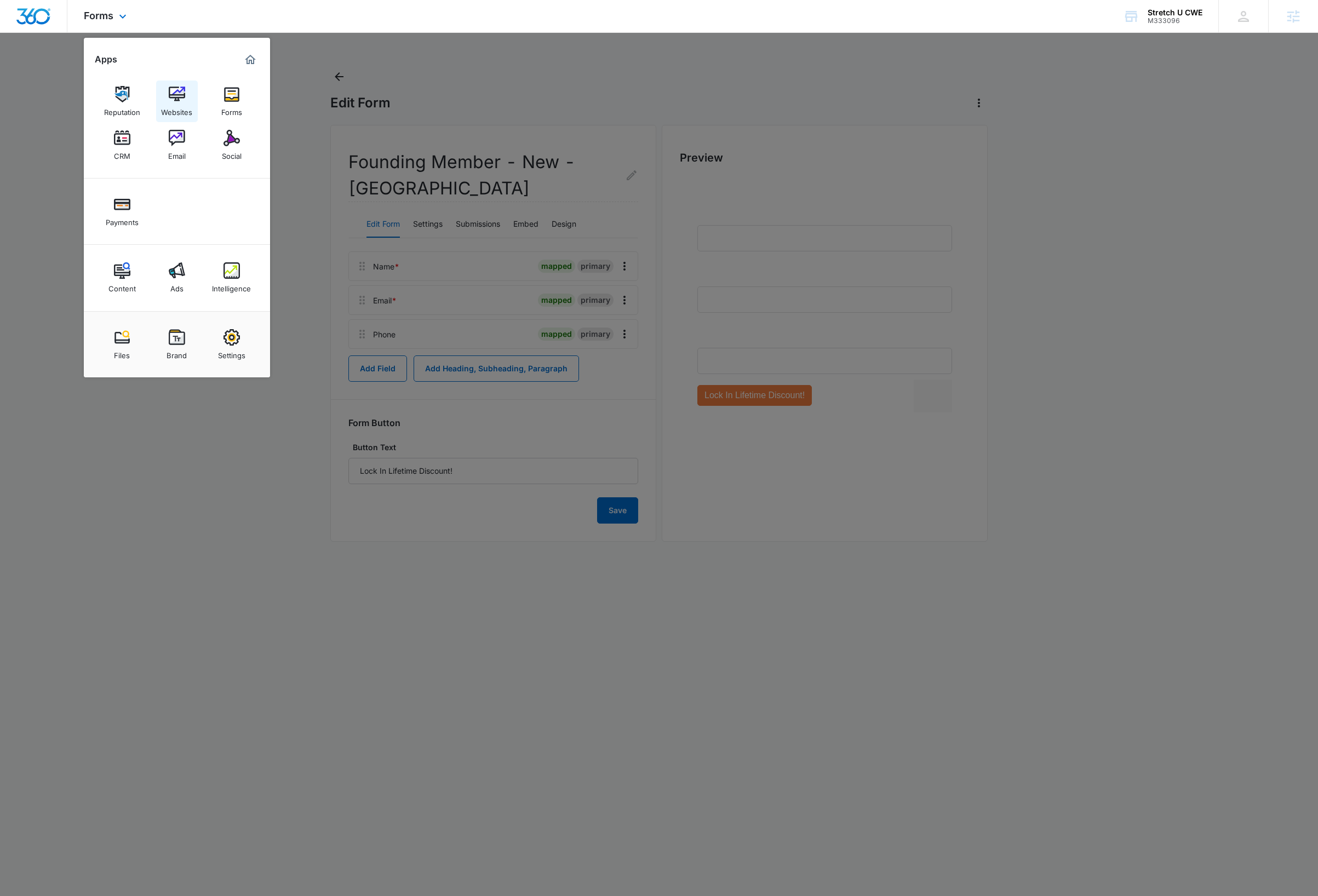
click at [159, 89] on link "Websites" at bounding box center [176, 101] width 42 height 42
